Goal: Find specific page/section: Find specific page/section

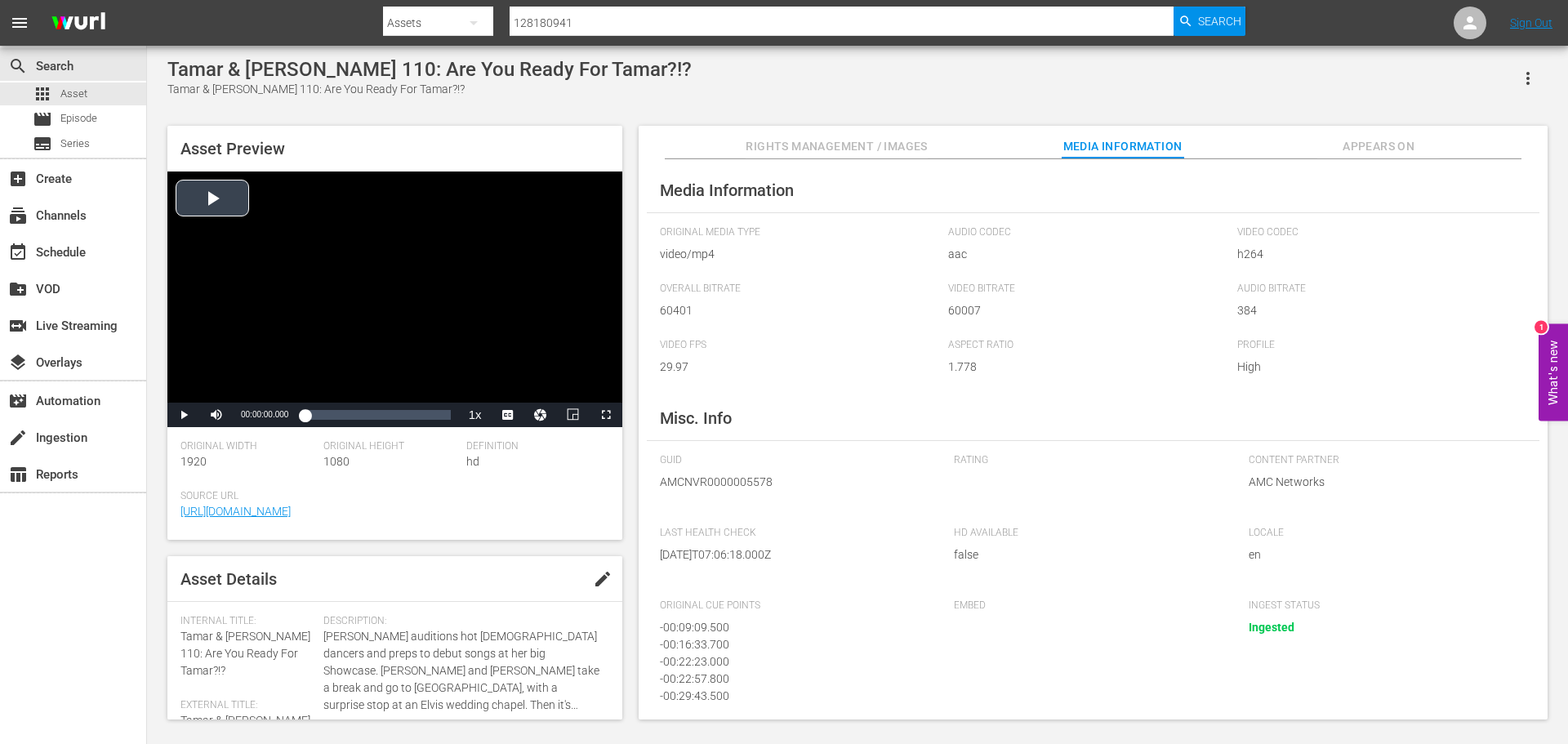
click at [229, 184] on div "Video Player" at bounding box center [395, 287] width 455 height 231
drag, startPoint x: 304, startPoint y: 415, endPoint x: 412, endPoint y: 422, distance: 108.2
click at [407, 422] on div "00:00:01.610" at bounding box center [355, 415] width 102 height 17
click at [435, 423] on div "Loaded : 0.00% 00:38:06.390 00:31:47.752" at bounding box center [376, 415] width 145 height 17
drag, startPoint x: 434, startPoint y: 415, endPoint x: 448, endPoint y: 413, distance: 14.1
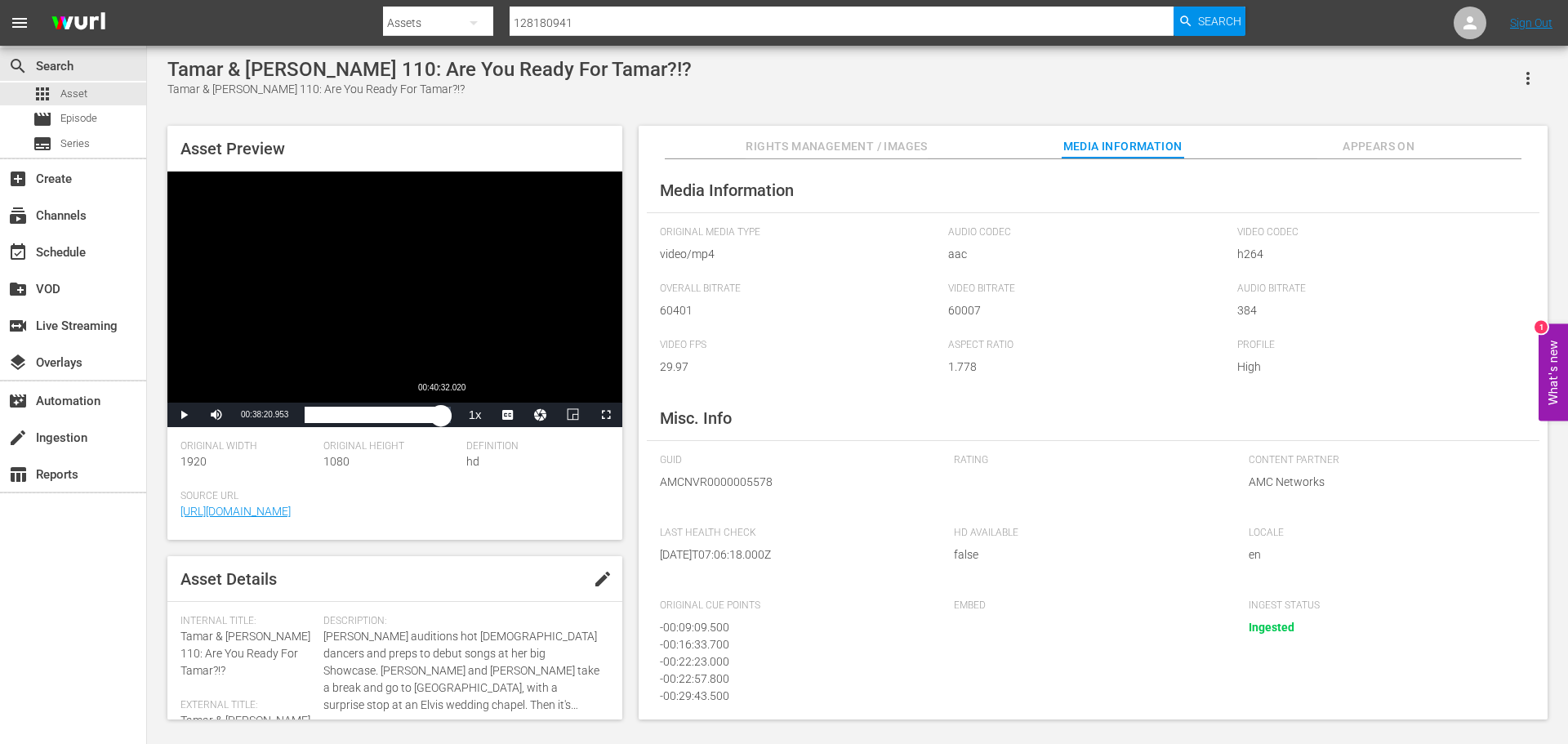
click at [441, 413] on div "00:38:50.103" at bounding box center [372, 415] width 136 height 17
click at [183, 415] on span "Video Player" at bounding box center [183, 415] width 0 height 0
click at [847, 147] on span "Rights Management / Images" at bounding box center [836, 146] width 182 height 20
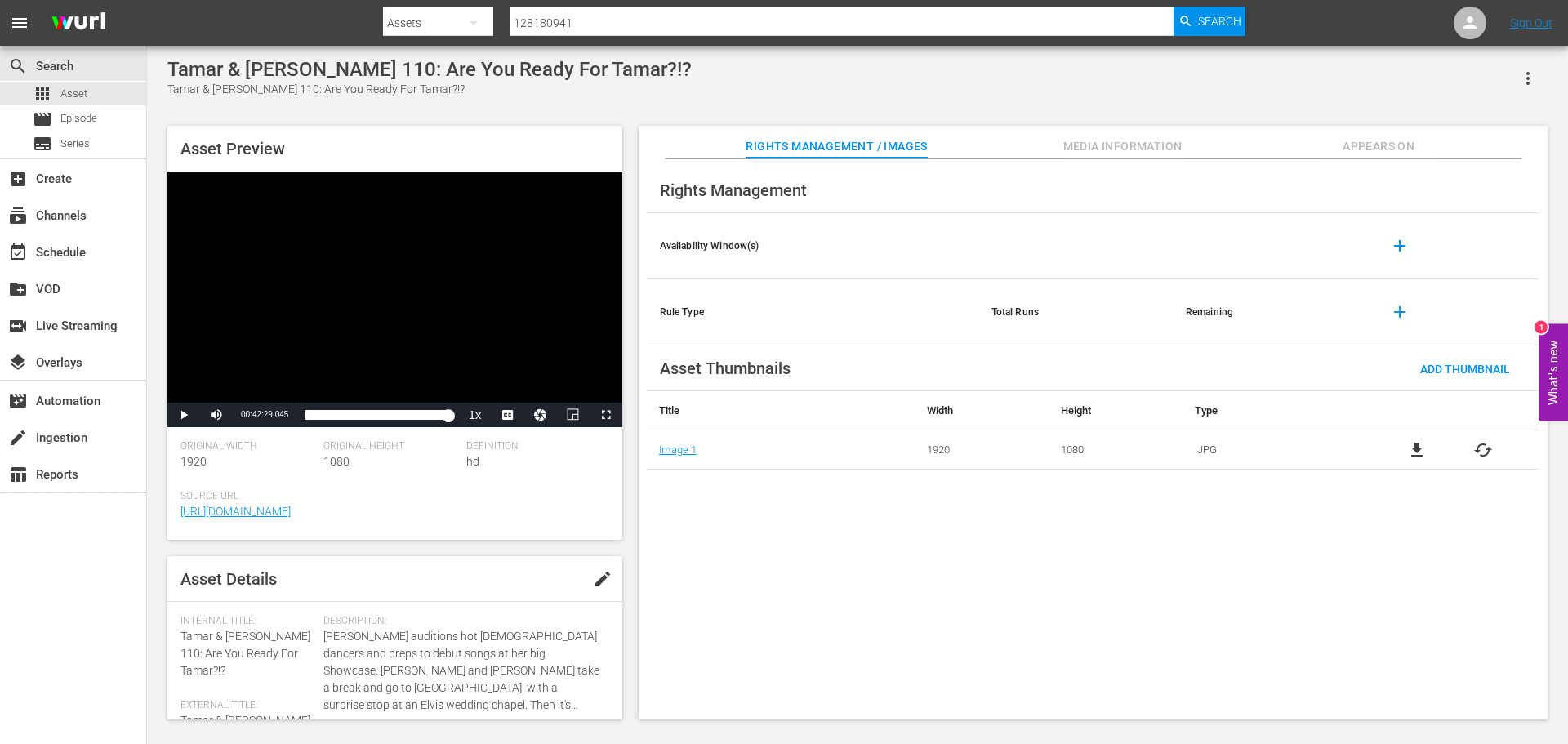
click at [1072, 149] on span "Media Information" at bounding box center [1122, 146] width 123 height 20
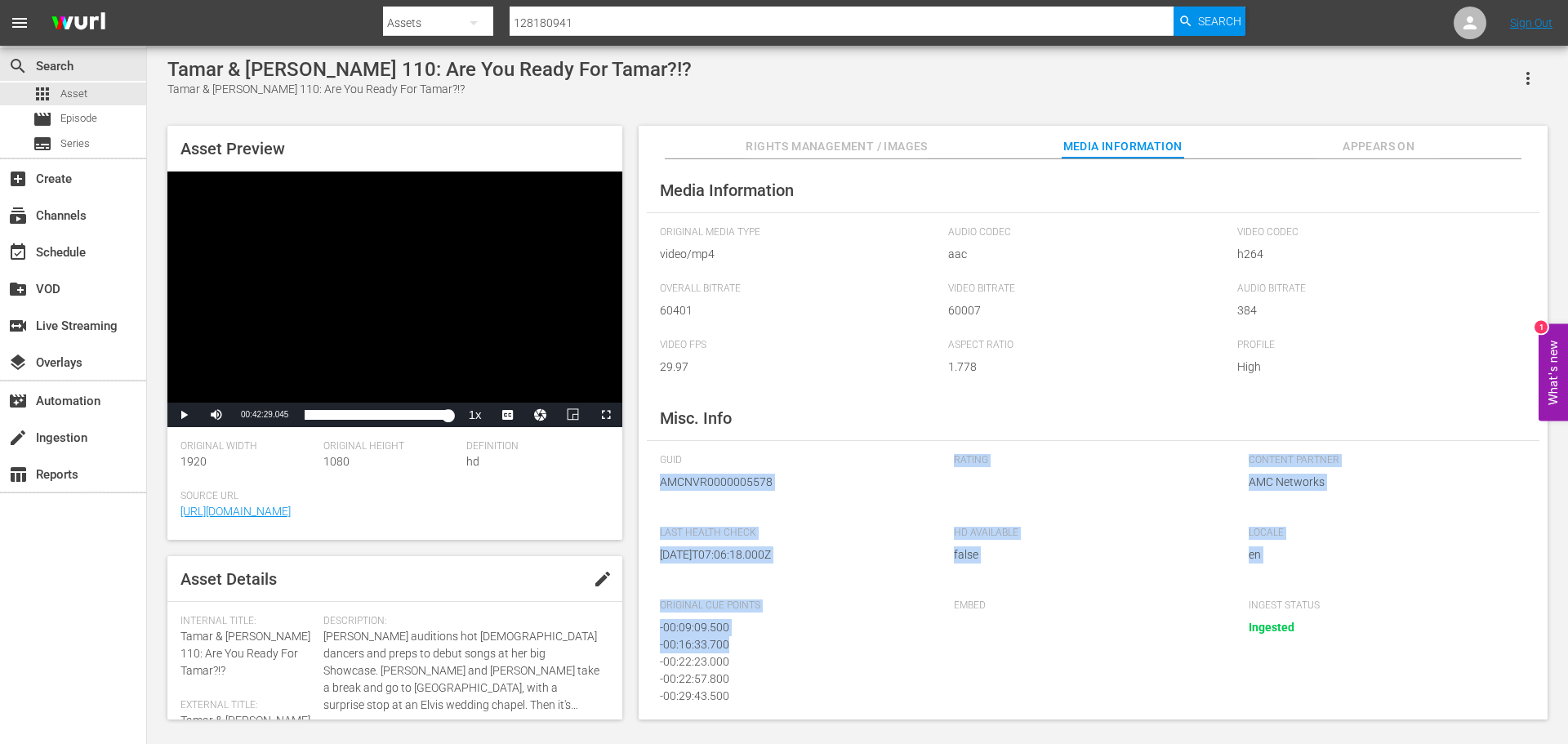
drag, startPoint x: 927, startPoint y: 639, endPoint x: 942, endPoint y: 466, distance: 173.6
click at [942, 466] on div "GUID AMCNVR0000005578 Rating Content Partner AMC Networks Last Health Check [DA…" at bounding box center [1093, 623] width 867 height 339
click at [908, 547] on span "[DATE]T07:06:18.000Z" at bounding box center [794, 555] width 269 height 17
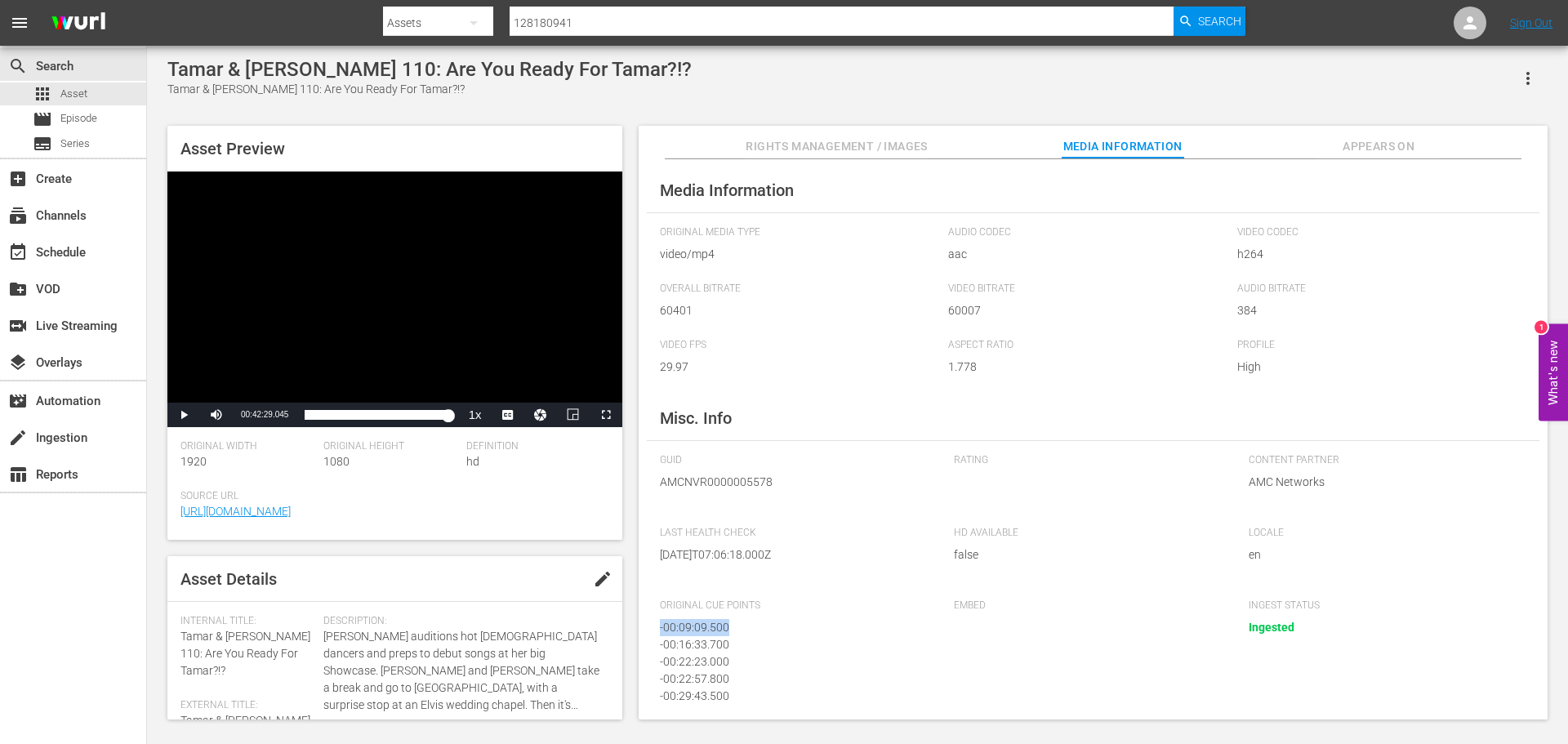
drag, startPoint x: 922, startPoint y: 627, endPoint x: 928, endPoint y: 602, distance: 25.7
click at [928, 602] on div "Original Cue Points - 00:09:09.500 - 00:16:33.700 - 00:22:23.000 - 00:22:57.800…" at bounding box center [798, 660] width 277 height 121
click at [917, 617] on div "Original Cue Points - 00:09:09.500 - 00:16:33.700 - 00:22:23.000 - 00:22:57.800…" at bounding box center [798, 660] width 277 height 121
click at [799, 149] on span "Rights Management / Images" at bounding box center [836, 146] width 182 height 20
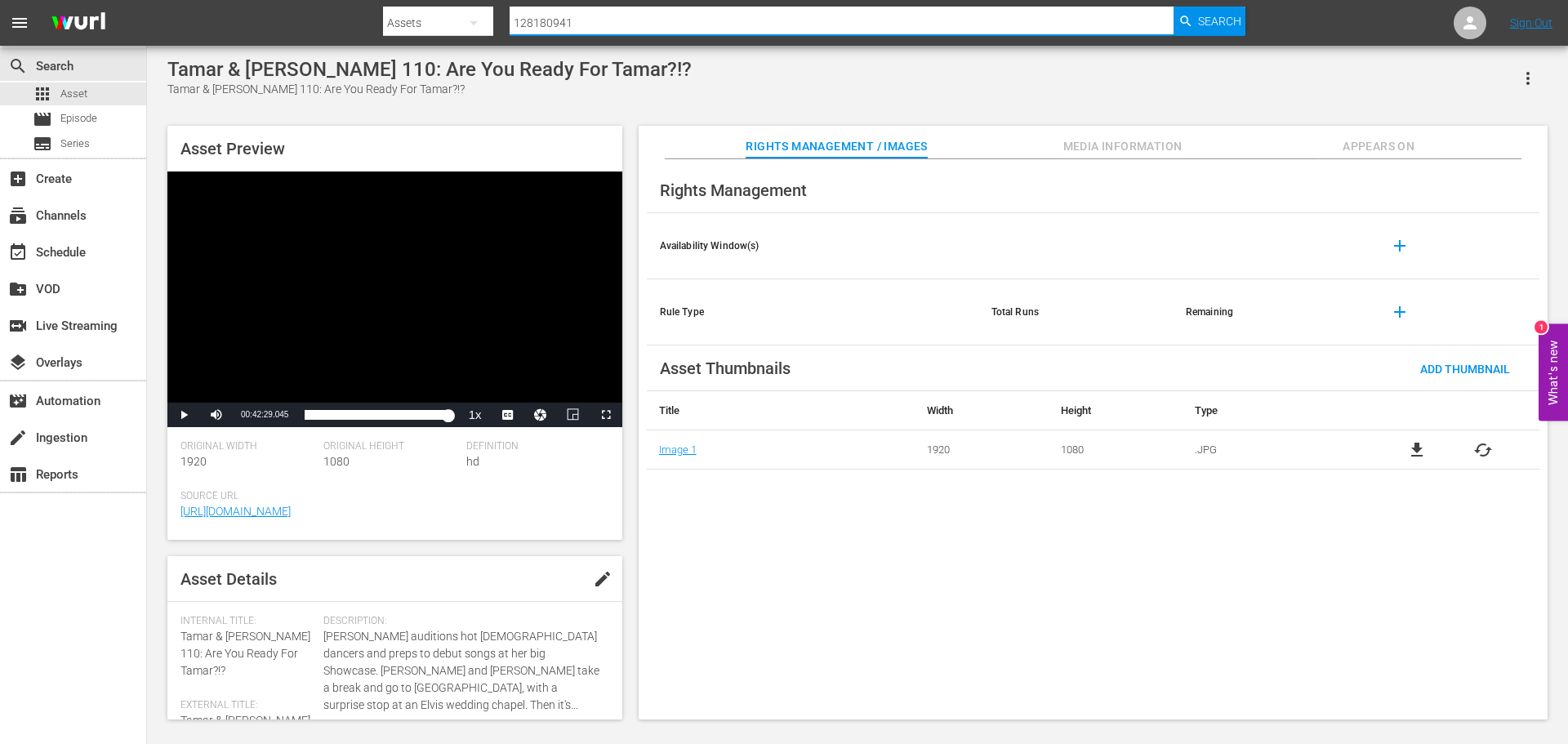
click at [610, 18] on input "128180941" at bounding box center [841, 23] width 664 height 39
